Goal: Task Accomplishment & Management: Complete application form

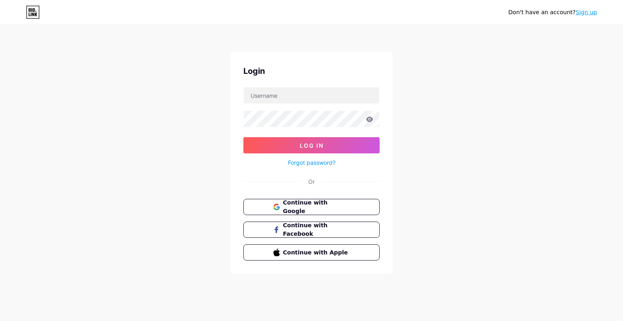
click at [587, 13] on link "Sign up" at bounding box center [587, 12] width 22 height 6
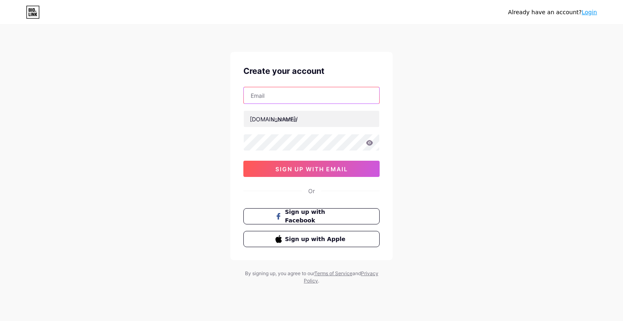
click at [254, 98] on input "text" at bounding box center [312, 95] width 136 height 16
type input "[EMAIL_ADDRESS][DOMAIN_NAME]"
drag, startPoint x: 294, startPoint y: 94, endPoint x: 228, endPoint y: 94, distance: 65.3
click at [228, 94] on div "Already have an account? Login Create your account [EMAIL_ADDRESS][DOMAIN_NAME]…" at bounding box center [311, 155] width 623 height 310
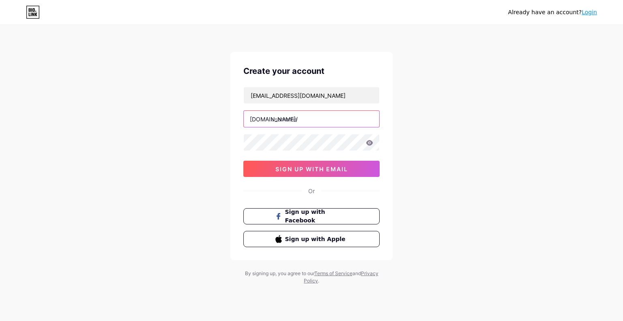
paste input "urmstoncarpets"
type input "urmstoncarpets"
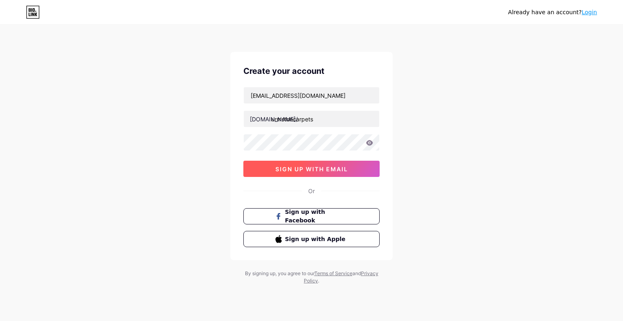
click at [306, 168] on span "sign up with email" at bounding box center [312, 169] width 73 height 7
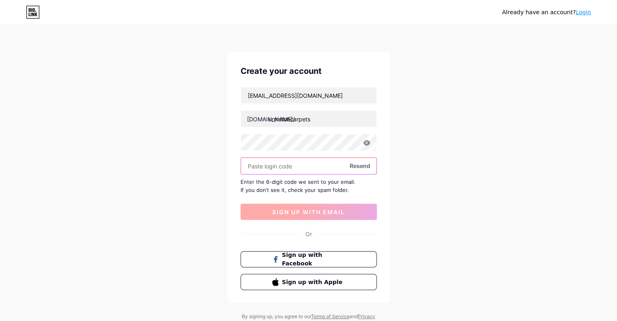
click at [303, 167] on input "text" at bounding box center [309, 166] width 136 height 16
paste input "366312"
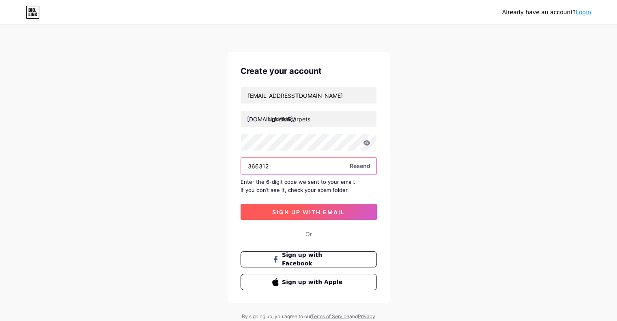
type input "366312"
click at [308, 212] on span "sign up with email" at bounding box center [308, 212] width 73 height 7
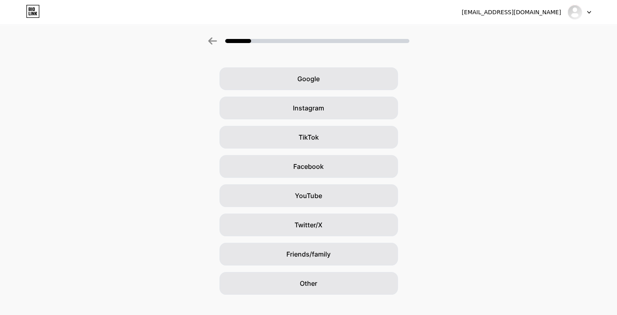
scroll to position [35, 0]
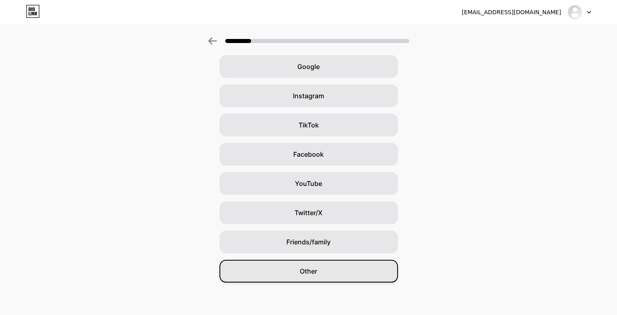
click at [336, 269] on div "Other" at bounding box center [309, 271] width 179 height 23
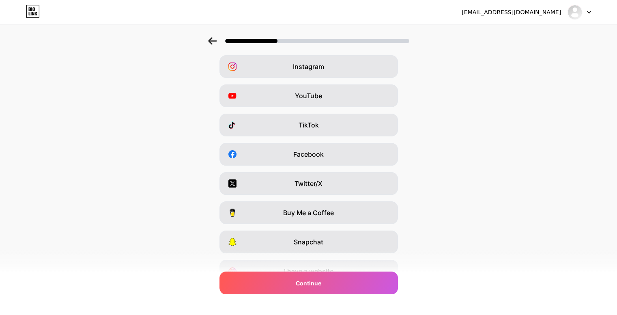
scroll to position [0, 0]
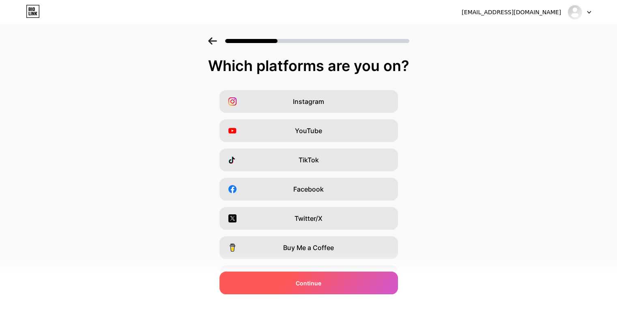
click at [319, 282] on span "Continue" at bounding box center [309, 283] width 26 height 9
click at [318, 281] on span "Continue" at bounding box center [309, 283] width 26 height 9
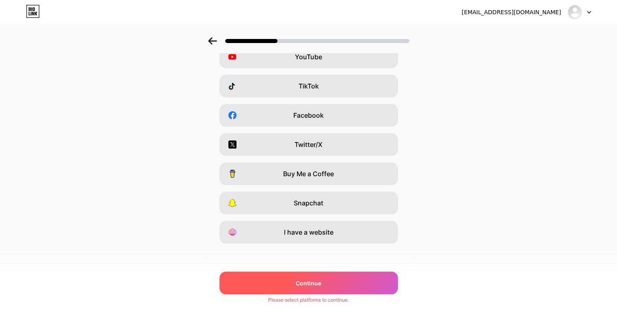
scroll to position [75, 0]
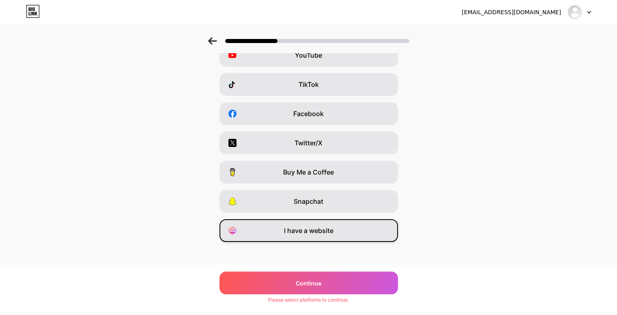
click at [326, 234] on span "I have a website" at bounding box center [309, 231] width 50 height 10
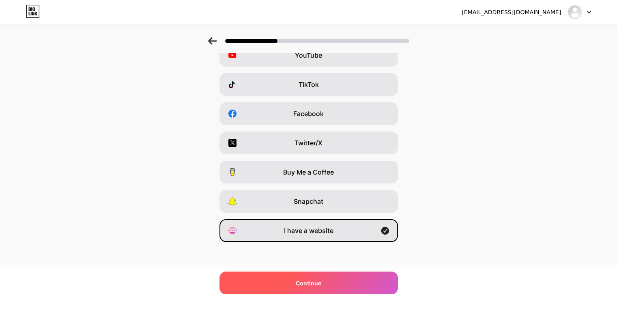
click at [312, 279] on span "Continue" at bounding box center [309, 283] width 26 height 9
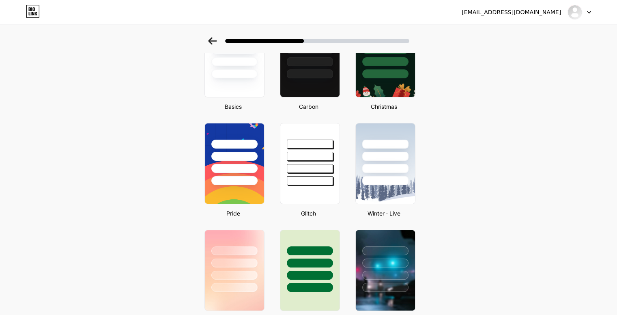
scroll to position [0, 0]
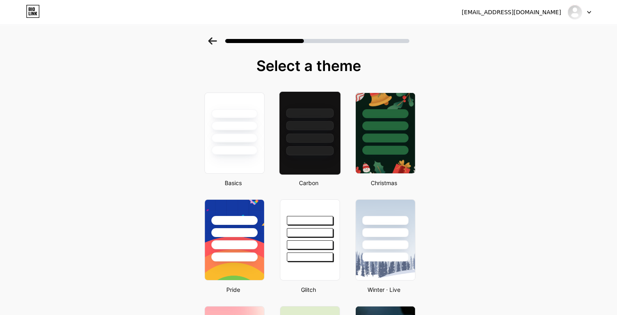
click at [318, 134] on div at bounding box center [309, 138] width 47 height 9
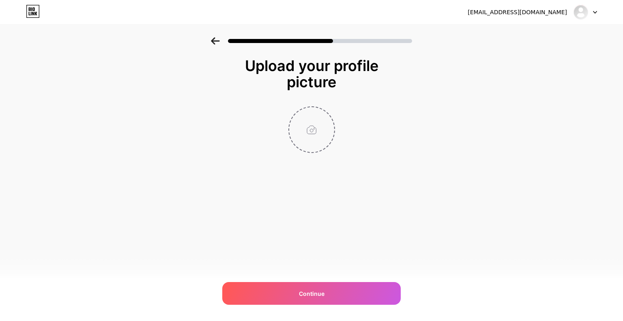
click at [315, 137] on input "file" at bounding box center [311, 129] width 45 height 45
type input "C:\fakepath\A New Design - Made with PosterMyWall (3).jpg"
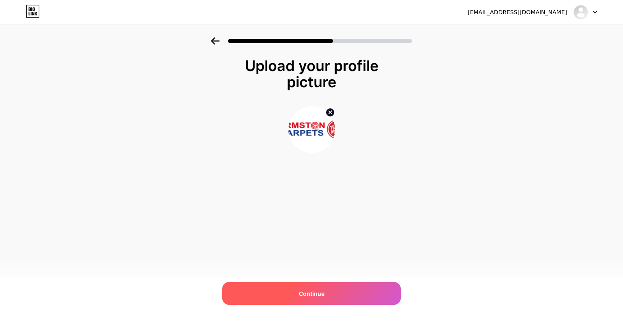
click at [315, 302] on div "Continue" at bounding box center [311, 293] width 179 height 23
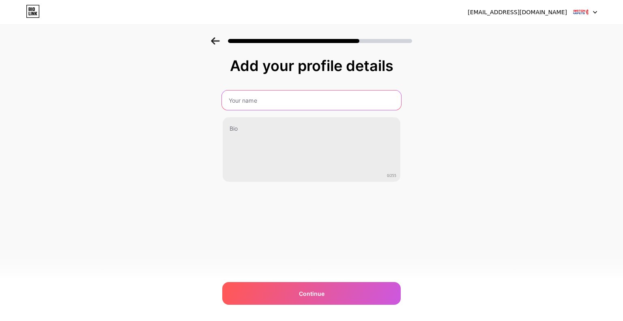
click at [300, 107] on input "text" at bounding box center [311, 99] width 179 height 19
paste input "Urmston Carpets"
type input "Urmston Carpets"
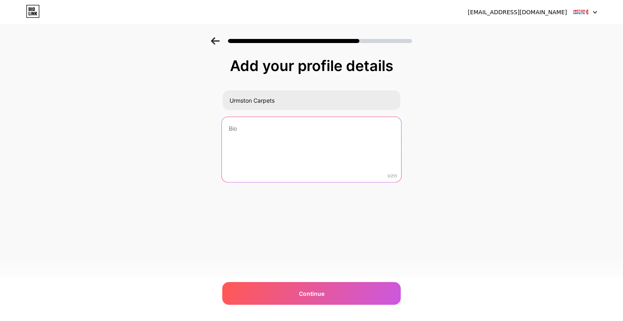
paste textarea "Welcome to Urmston Carpets! We are the largest independently owned carpet and f…"
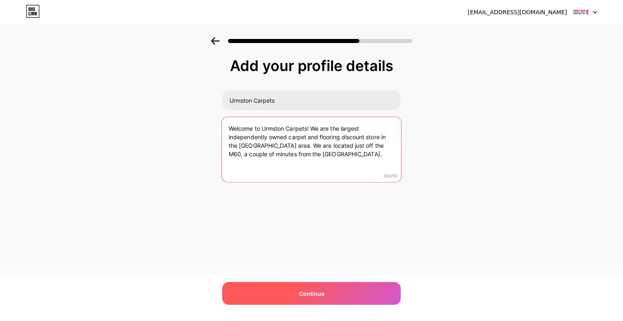
type textarea "Welcome to Urmston Carpets! We are the largest independently owned carpet and f…"
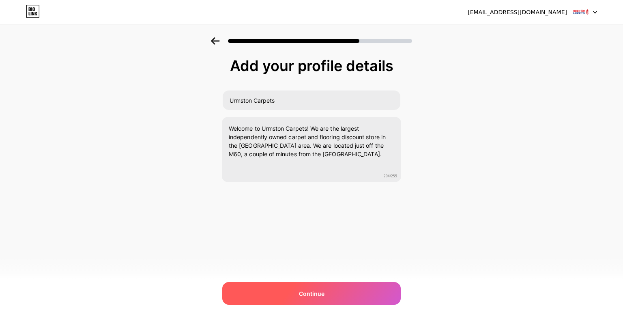
click at [332, 289] on div "Continue" at bounding box center [311, 293] width 179 height 23
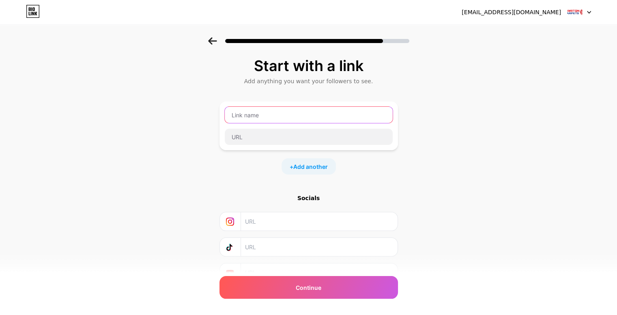
click at [272, 112] on input "text" at bounding box center [309, 115] width 168 height 16
paste input "Urmston Carpets"
type input "Urmston Carpets"
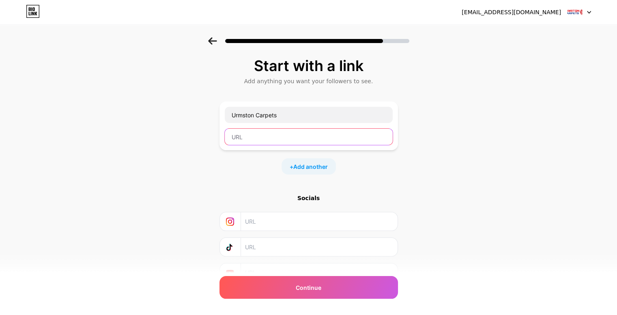
paste input "https://urmstoncarpets.co.uk/"
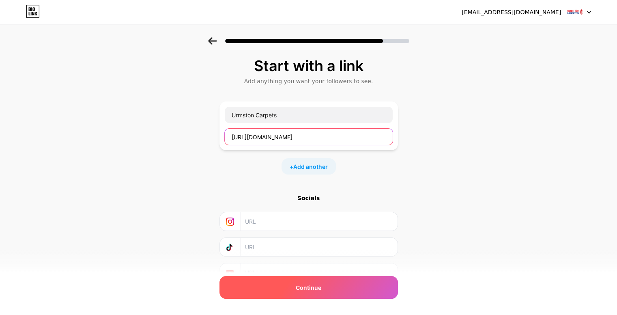
type input "https://urmstoncarpets.co.uk/"
click at [317, 281] on div "Continue" at bounding box center [309, 287] width 179 height 23
click at [315, 284] on span "Continue" at bounding box center [309, 287] width 26 height 9
click at [312, 284] on span "Continue" at bounding box center [309, 287] width 26 height 9
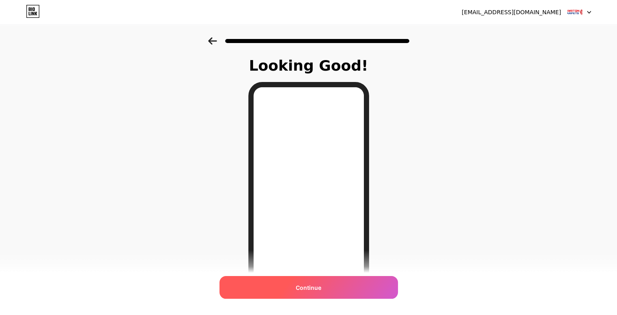
click at [294, 285] on div "Continue" at bounding box center [309, 287] width 179 height 23
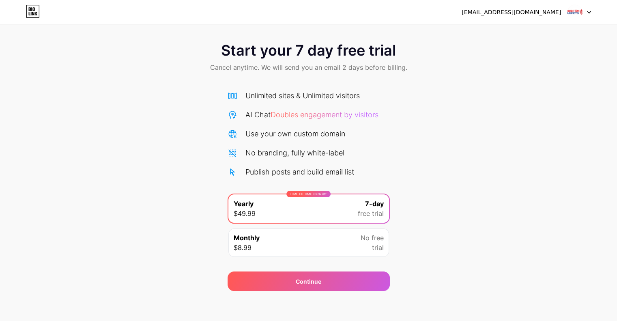
scroll to position [5, 0]
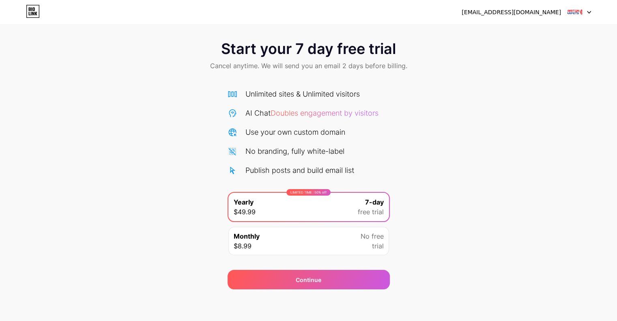
click at [539, 11] on div "Urmstoncarpets@yahoo.com" at bounding box center [511, 12] width 99 height 9
click at [592, 11] on div "Urmstoncarpets@yahoo.com Logout" at bounding box center [308, 12] width 617 height 15
click at [589, 12] on icon at bounding box center [589, 12] width 4 height 3
click at [34, 10] on icon at bounding box center [33, 11] width 14 height 13
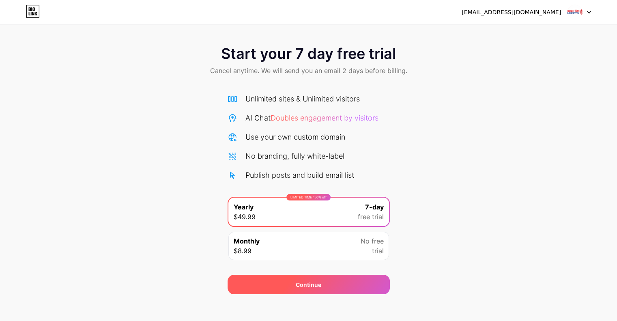
click at [339, 285] on div "Continue" at bounding box center [309, 284] width 162 height 19
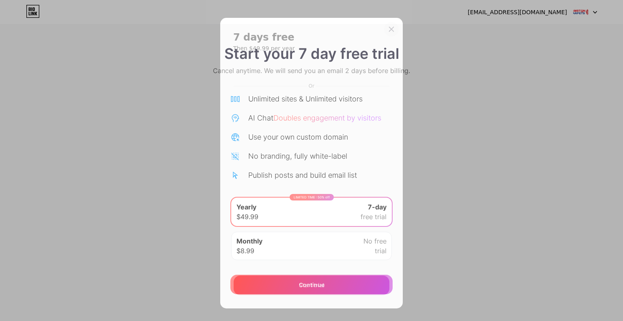
click at [391, 26] on icon at bounding box center [391, 29] width 6 height 6
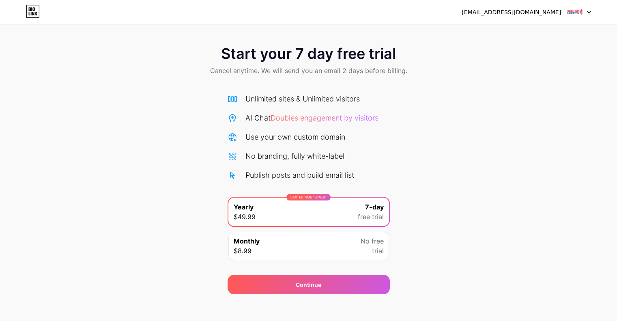
click at [571, 11] on img at bounding box center [574, 11] width 15 height 15
